Goal: Find specific page/section: Find specific page/section

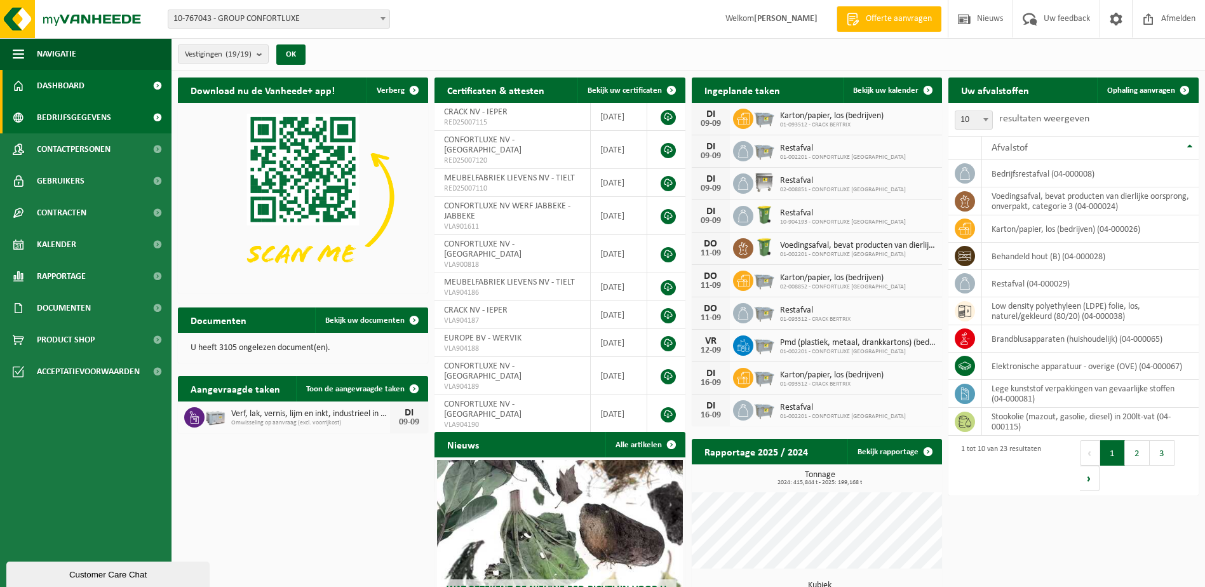
click at [69, 123] on span "Bedrijfsgegevens" at bounding box center [74, 118] width 74 height 32
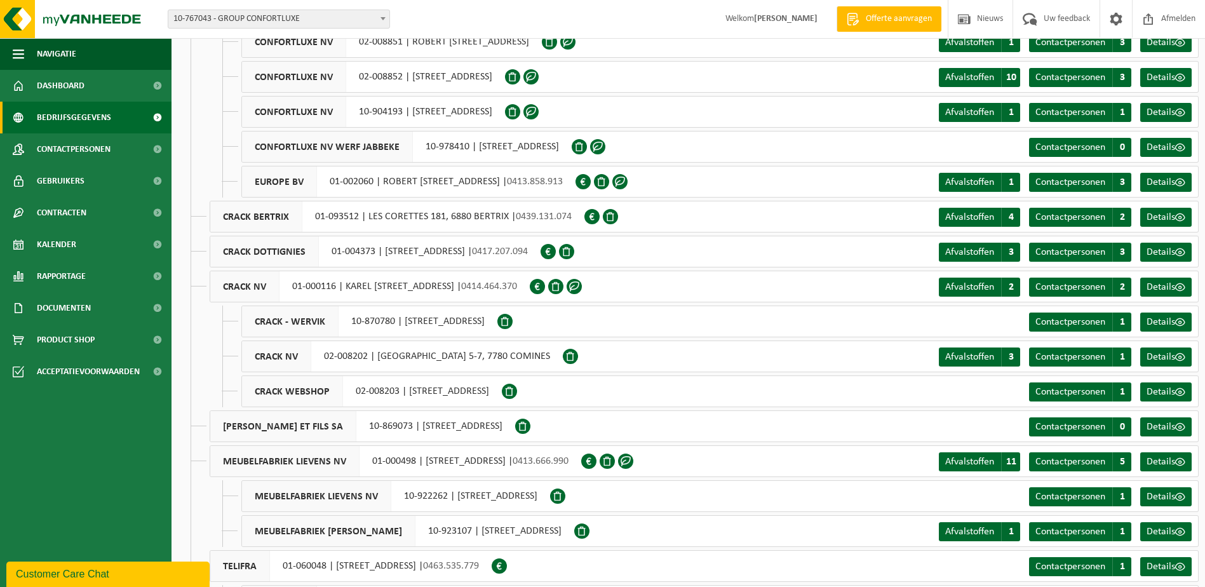
scroll to position [176, 0]
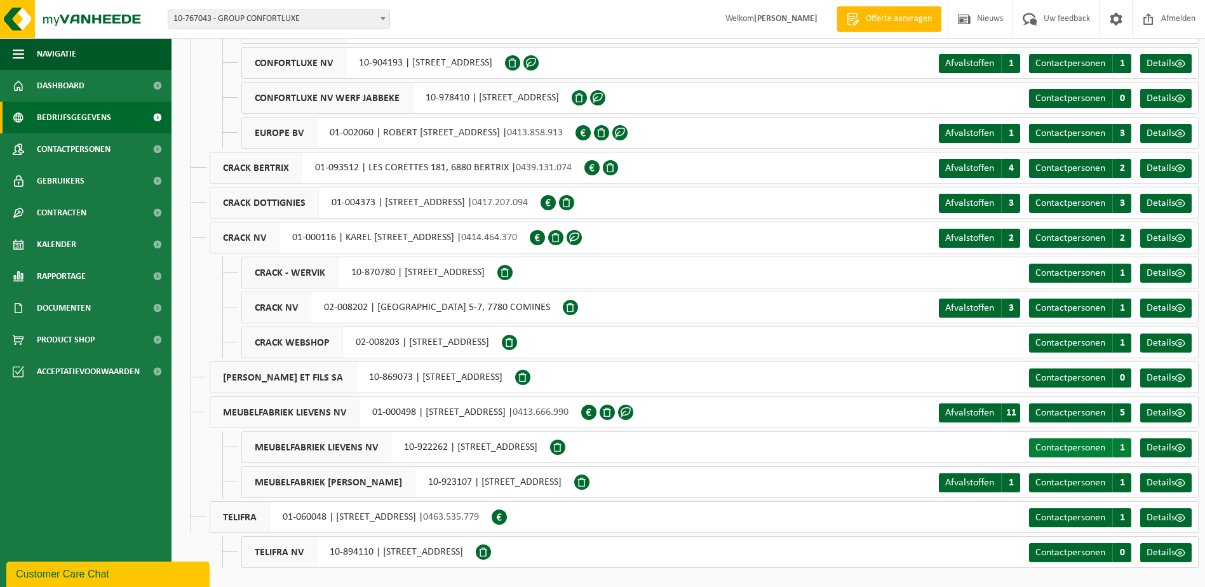
click at [1058, 443] on span "Contactpersonen" at bounding box center [1070, 448] width 70 height 10
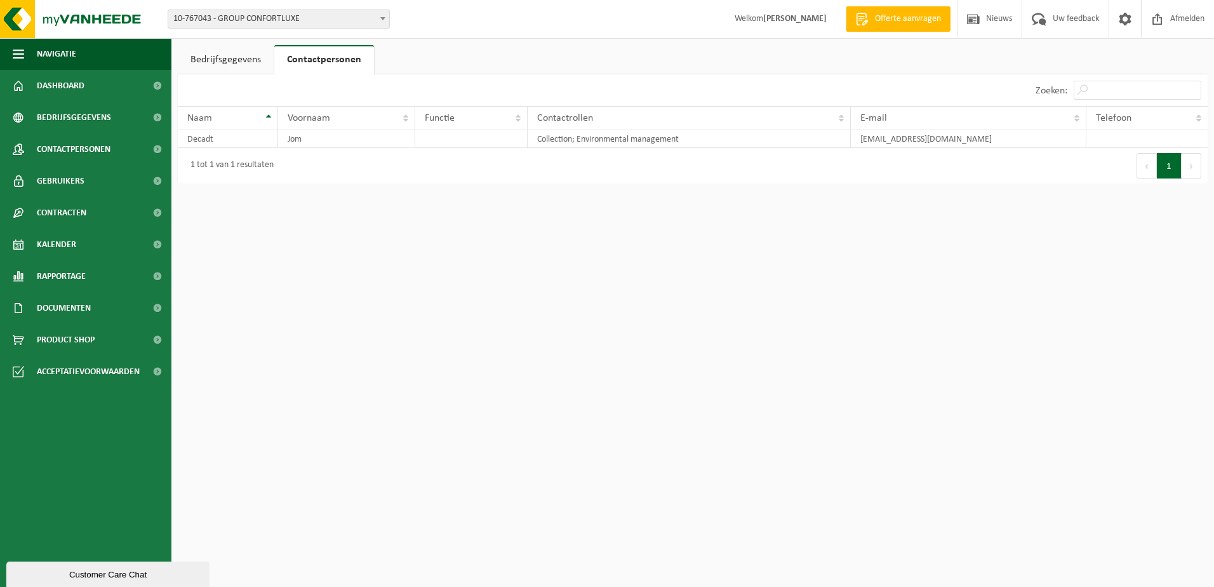
click at [220, 57] on link "Bedrijfsgegevens" at bounding box center [226, 59] width 96 height 29
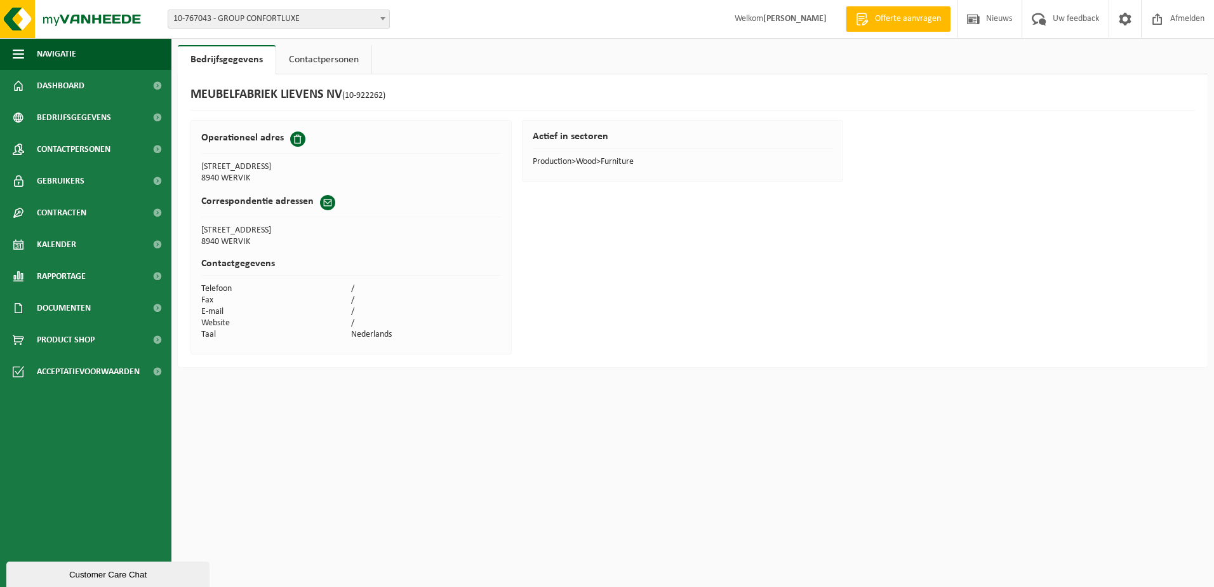
click at [318, 57] on link "Contactpersonen" at bounding box center [323, 59] width 95 height 29
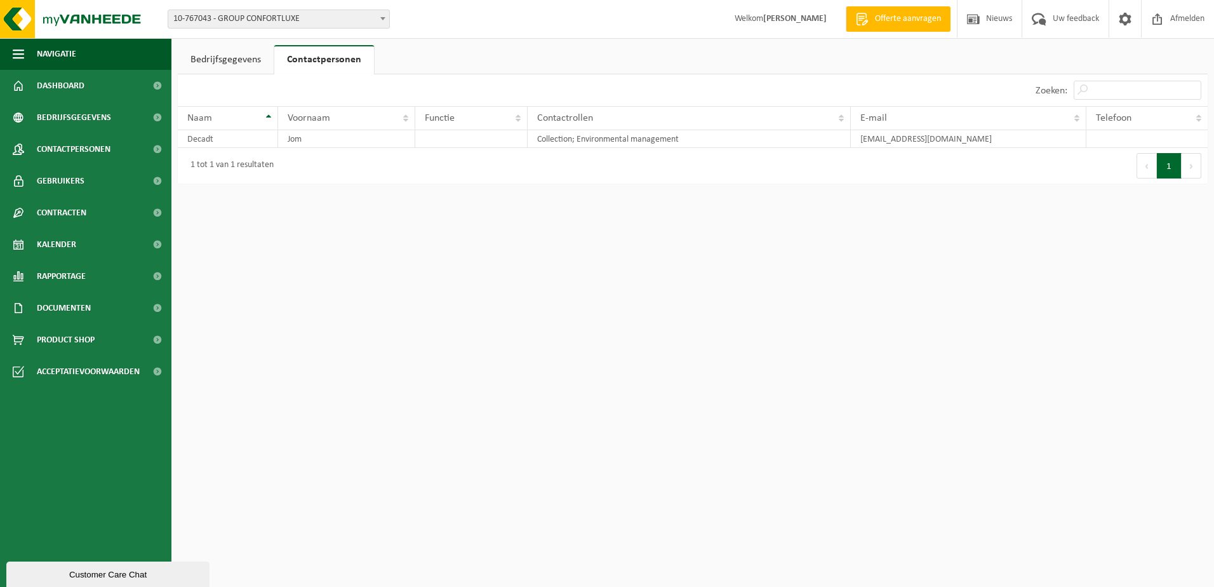
click at [225, 61] on link "Bedrijfsgegevens" at bounding box center [226, 59] width 96 height 29
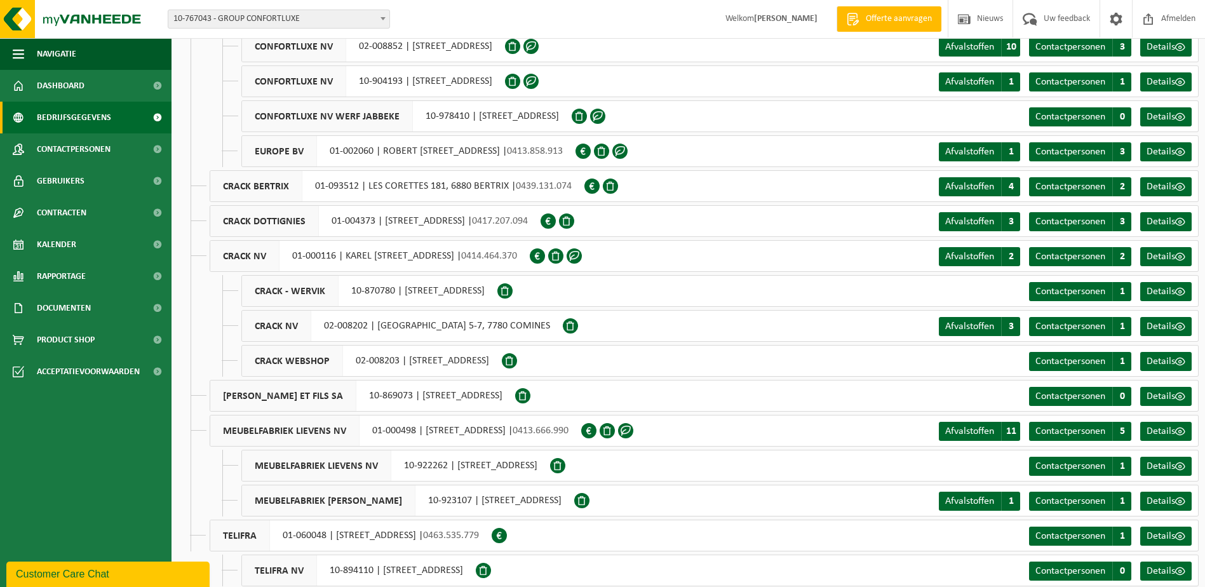
scroll to position [176, 0]
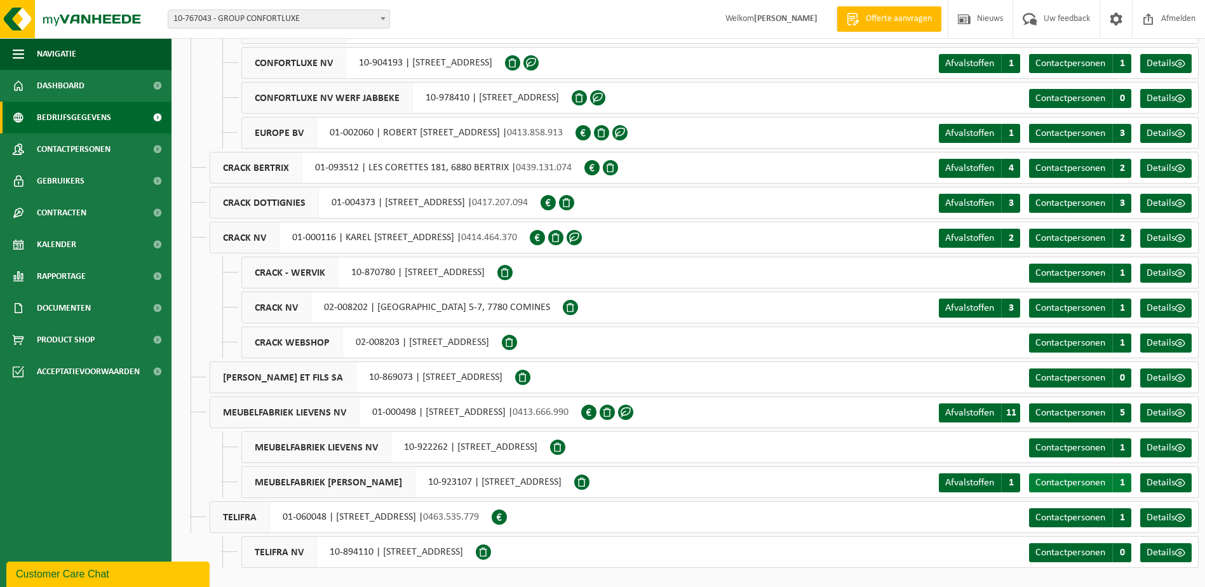
click at [1120, 476] on span "1" at bounding box center [1121, 482] width 19 height 19
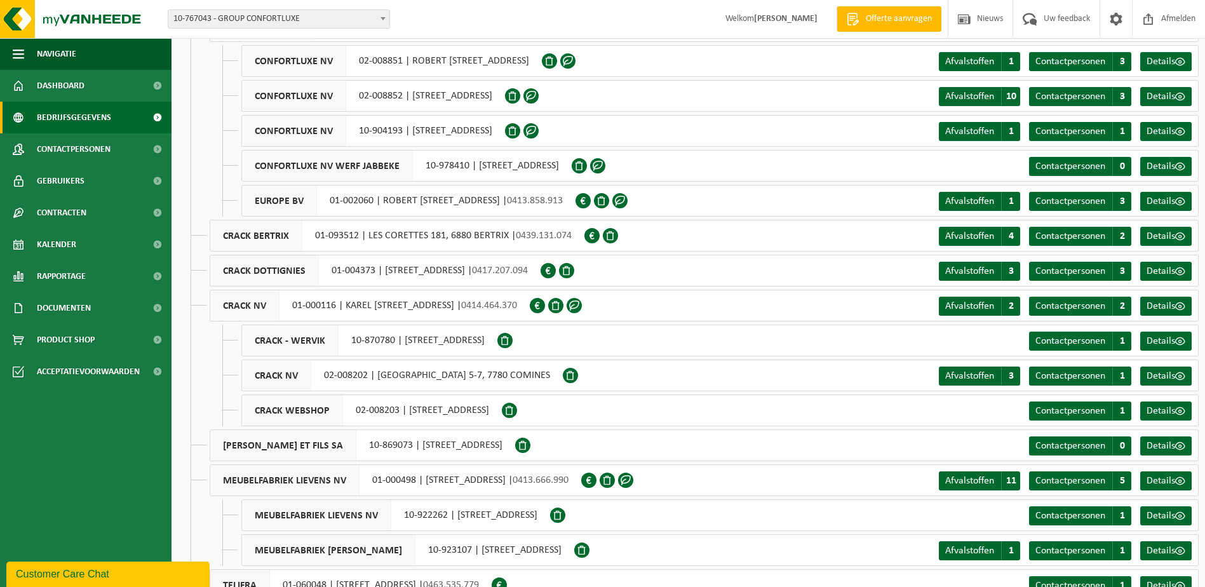
scroll to position [127, 0]
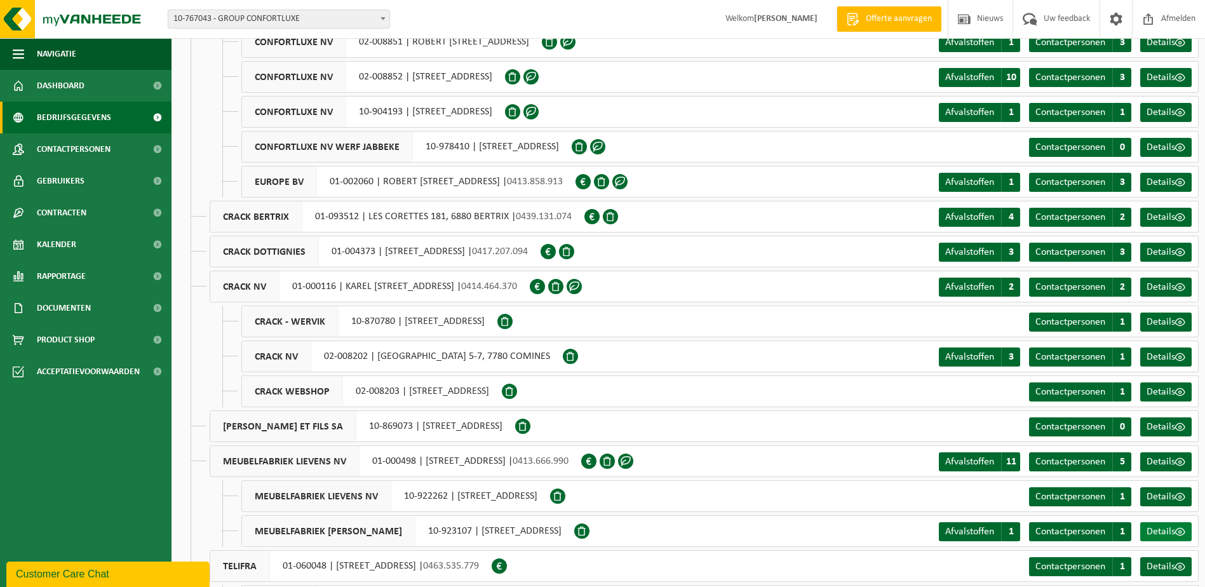
click at [1167, 528] on span "Details" at bounding box center [1160, 532] width 29 height 10
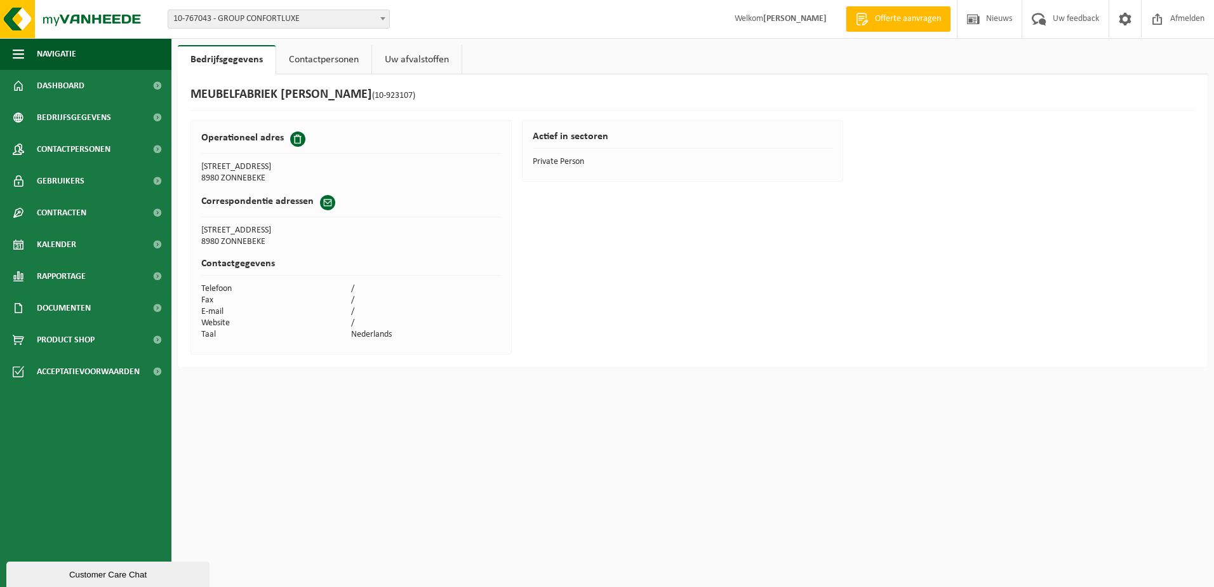
click at [333, 62] on link "Contactpersonen" at bounding box center [323, 59] width 95 height 29
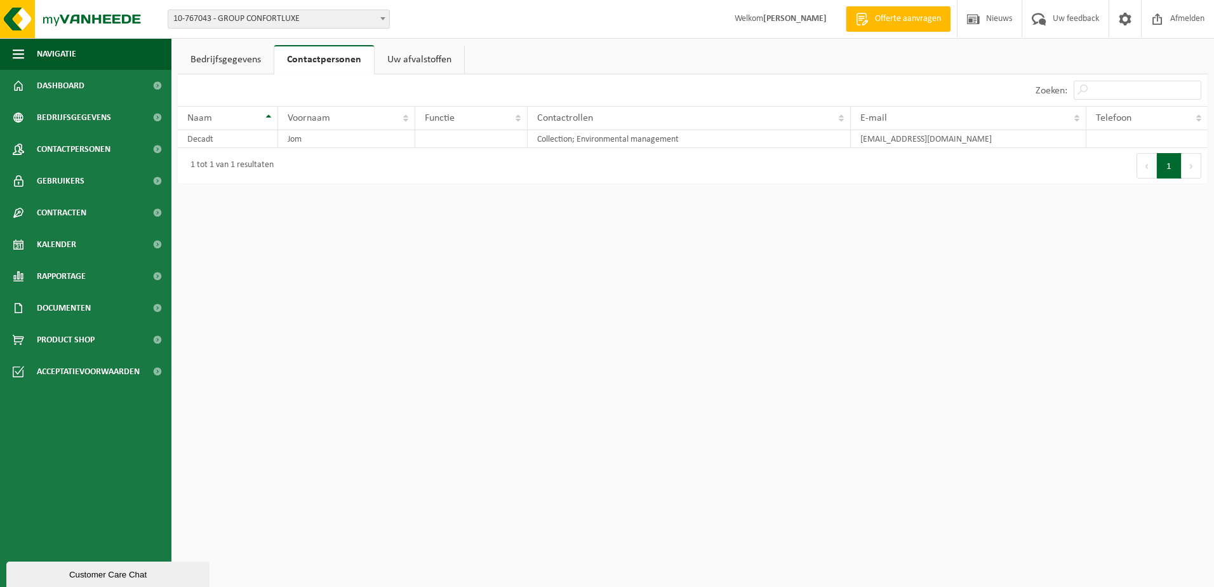
click at [434, 63] on link "Uw afvalstoffen" at bounding box center [420, 59] width 90 height 29
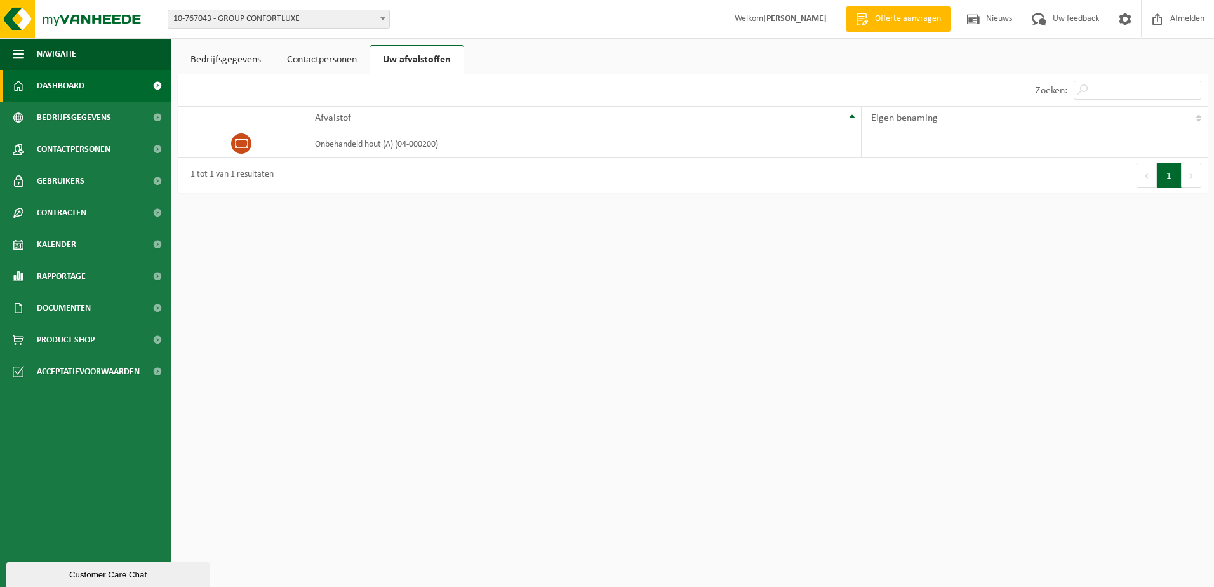
click at [95, 86] on link "Dashboard" at bounding box center [85, 86] width 171 height 32
